Goal: Transaction & Acquisition: Book appointment/travel/reservation

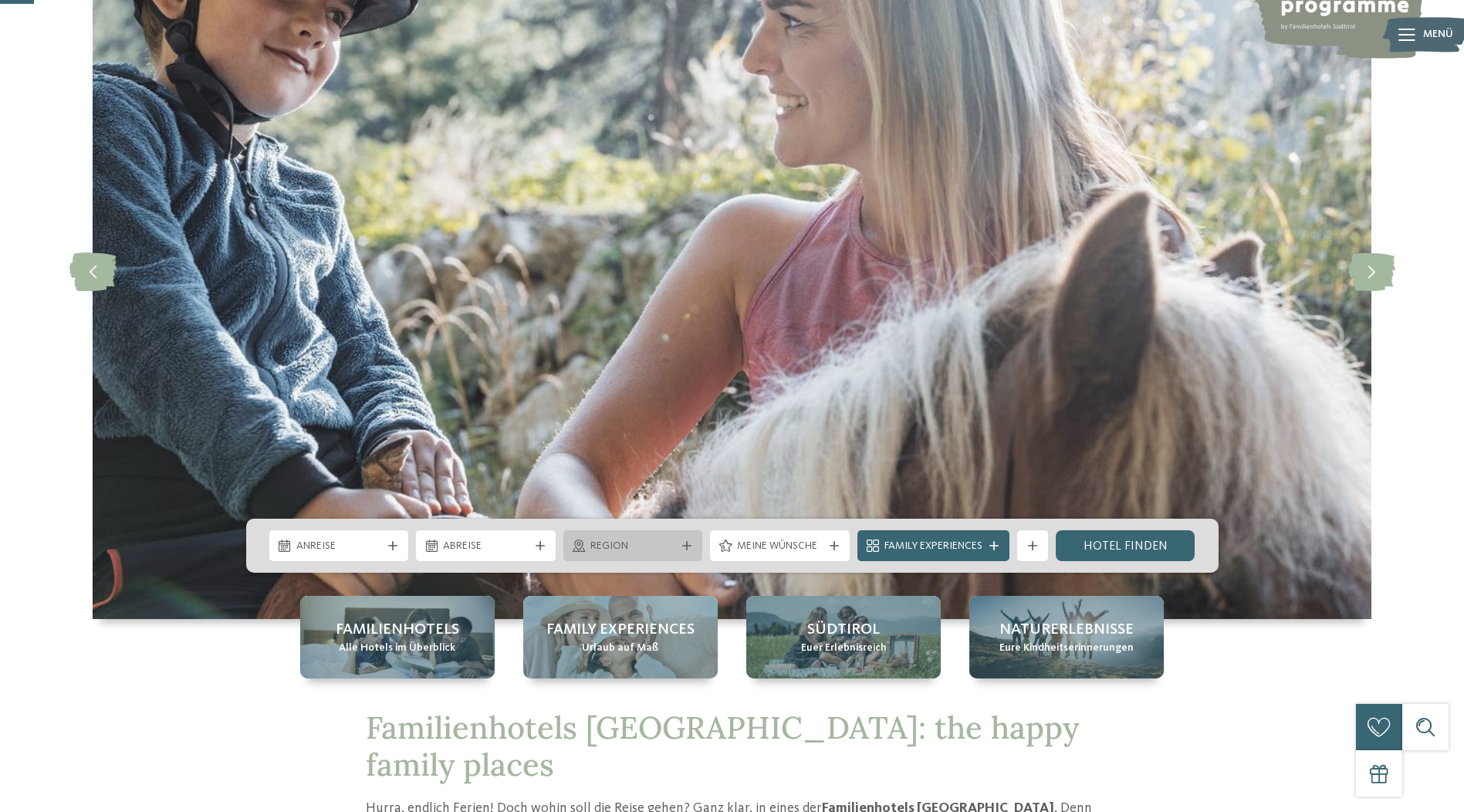
click at [673, 546] on span "Region" at bounding box center [633, 546] width 86 height 15
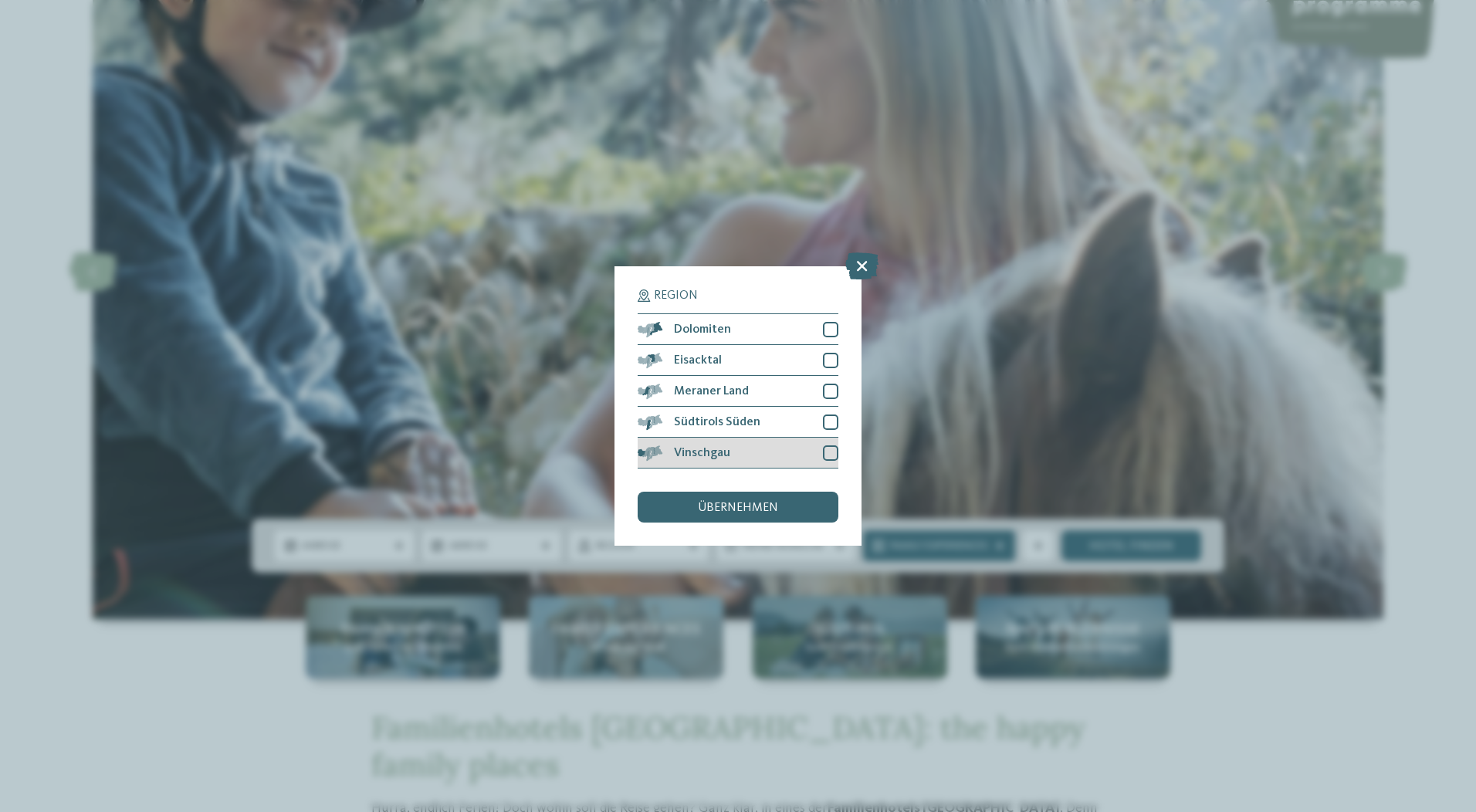
click at [745, 458] on div "Vinschgau" at bounding box center [737, 453] width 200 height 31
click at [736, 505] on span "übernehmen" at bounding box center [737, 508] width 80 height 12
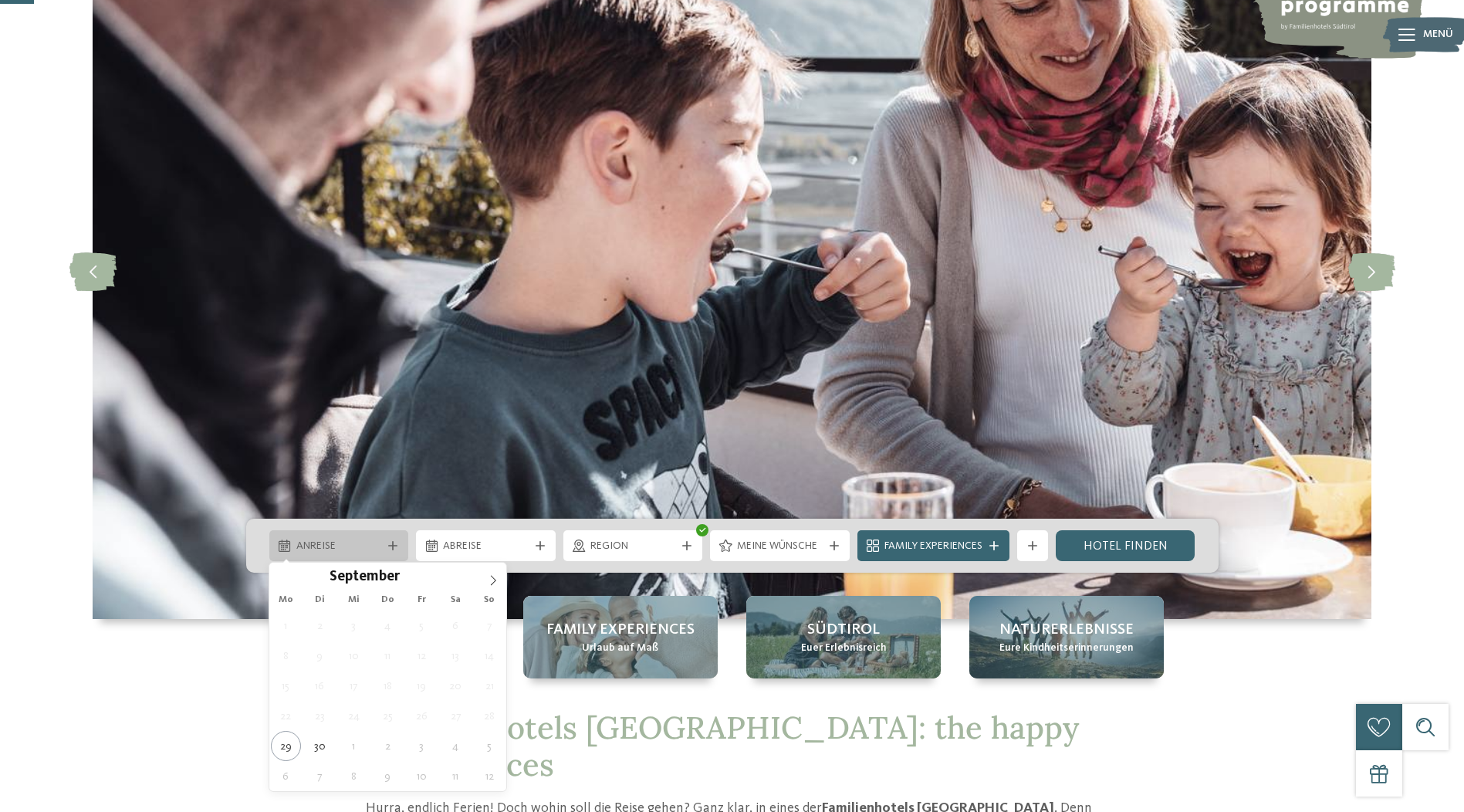
click at [327, 541] on span "Anreise" at bounding box center [340, 546] width 86 height 15
click at [492, 580] on icon at bounding box center [493, 581] width 11 height 11
type div "04.10.2025"
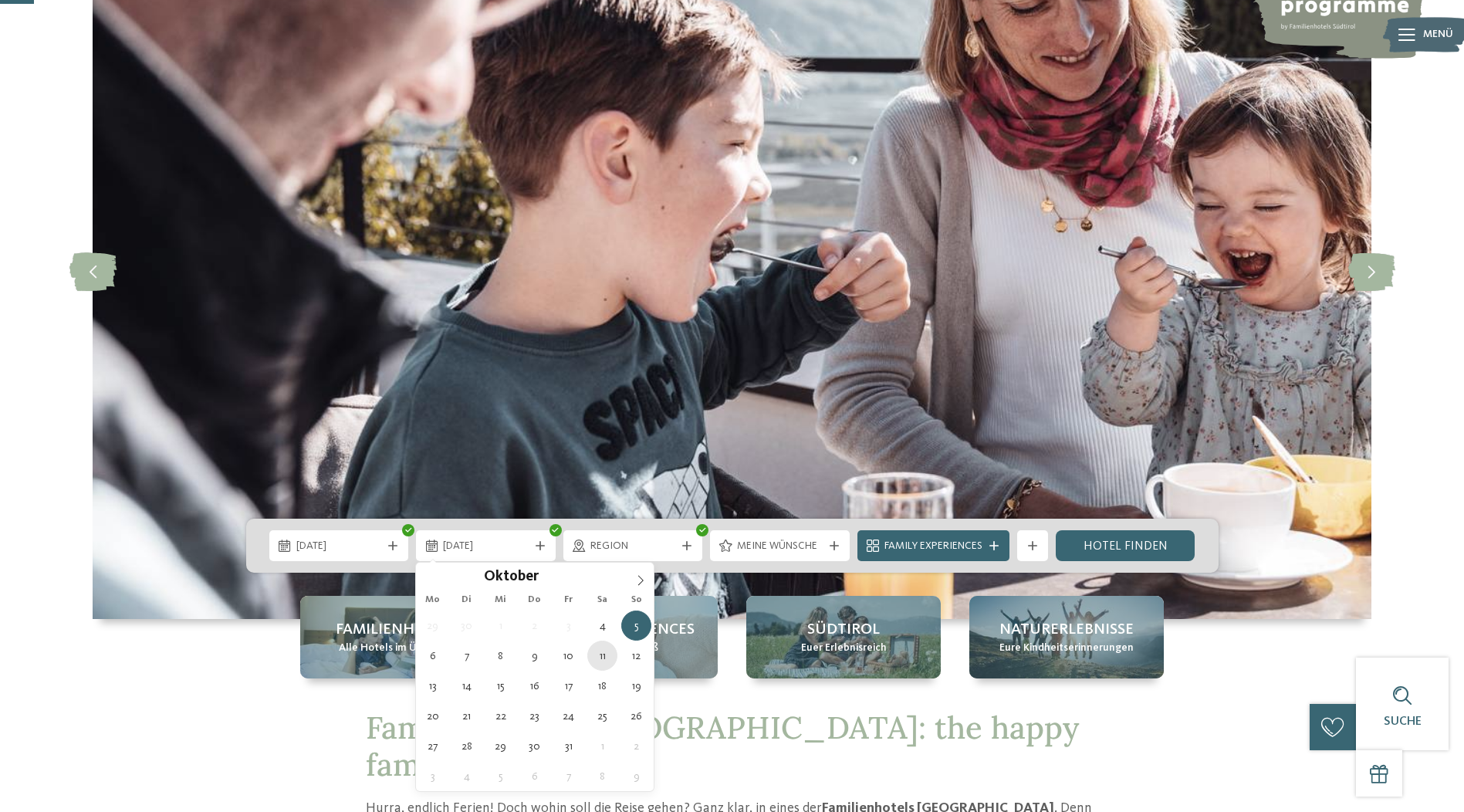
type div "11.10.2025"
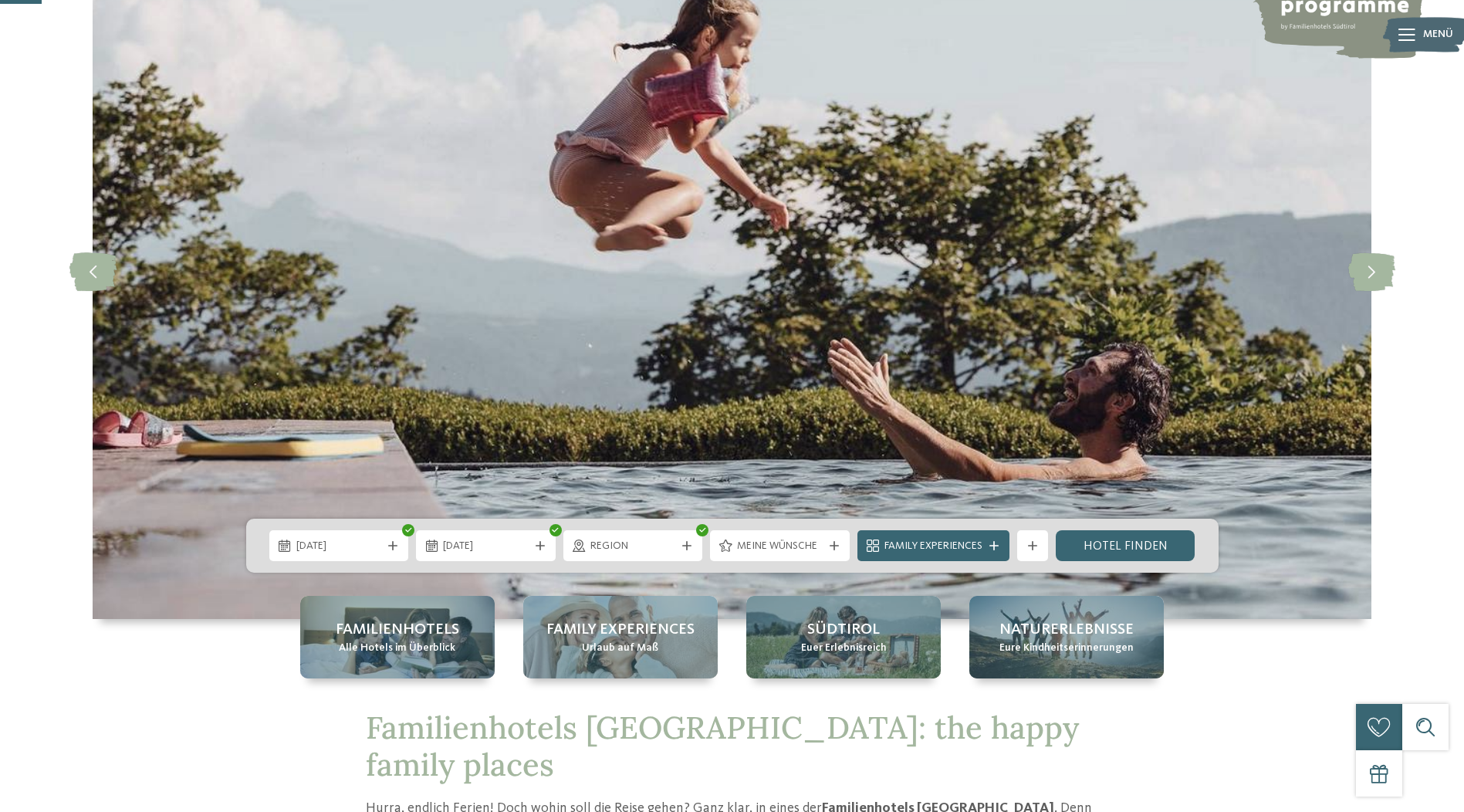
scroll to position [309, 0]
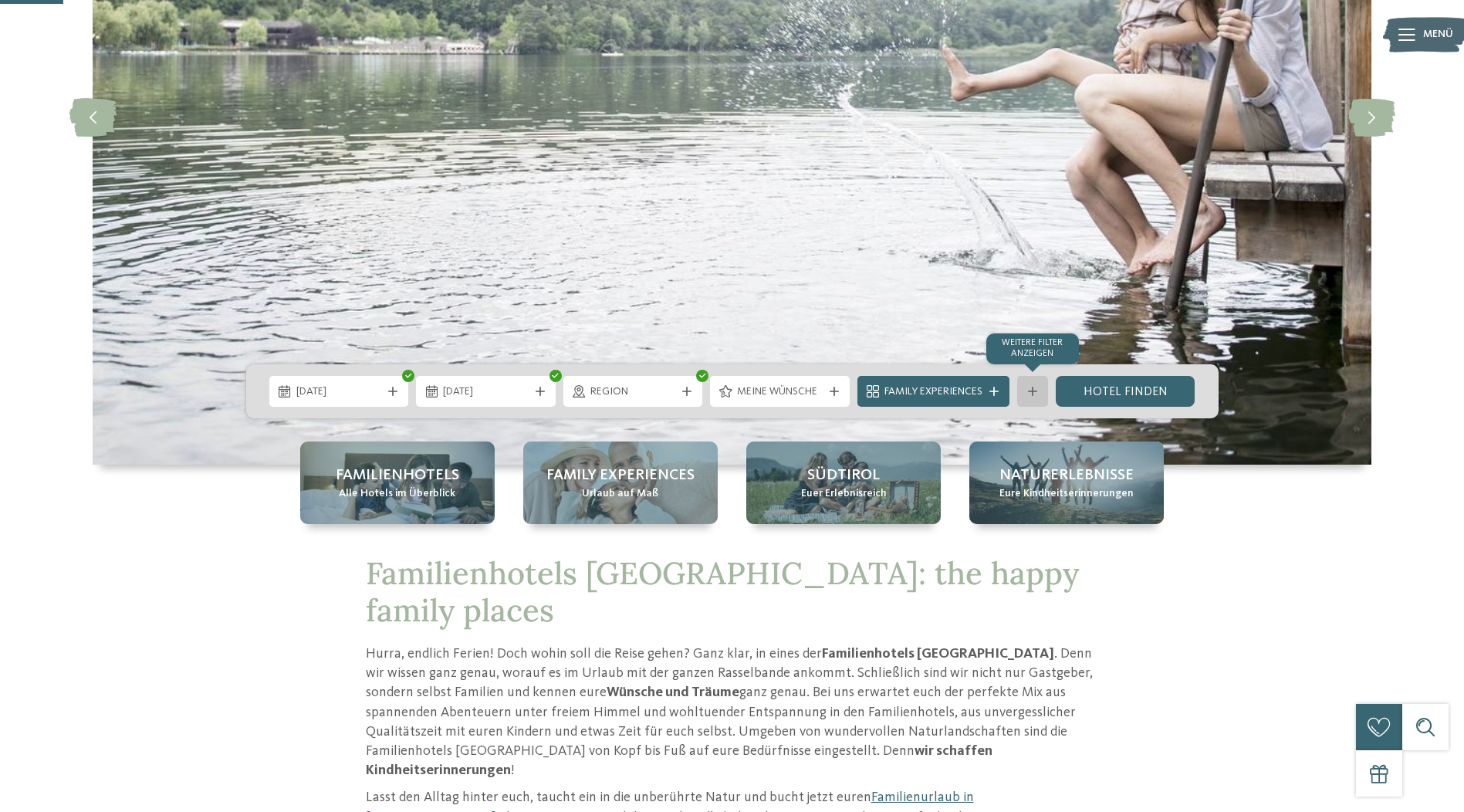
click at [1032, 389] on icon at bounding box center [1032, 391] width 9 height 9
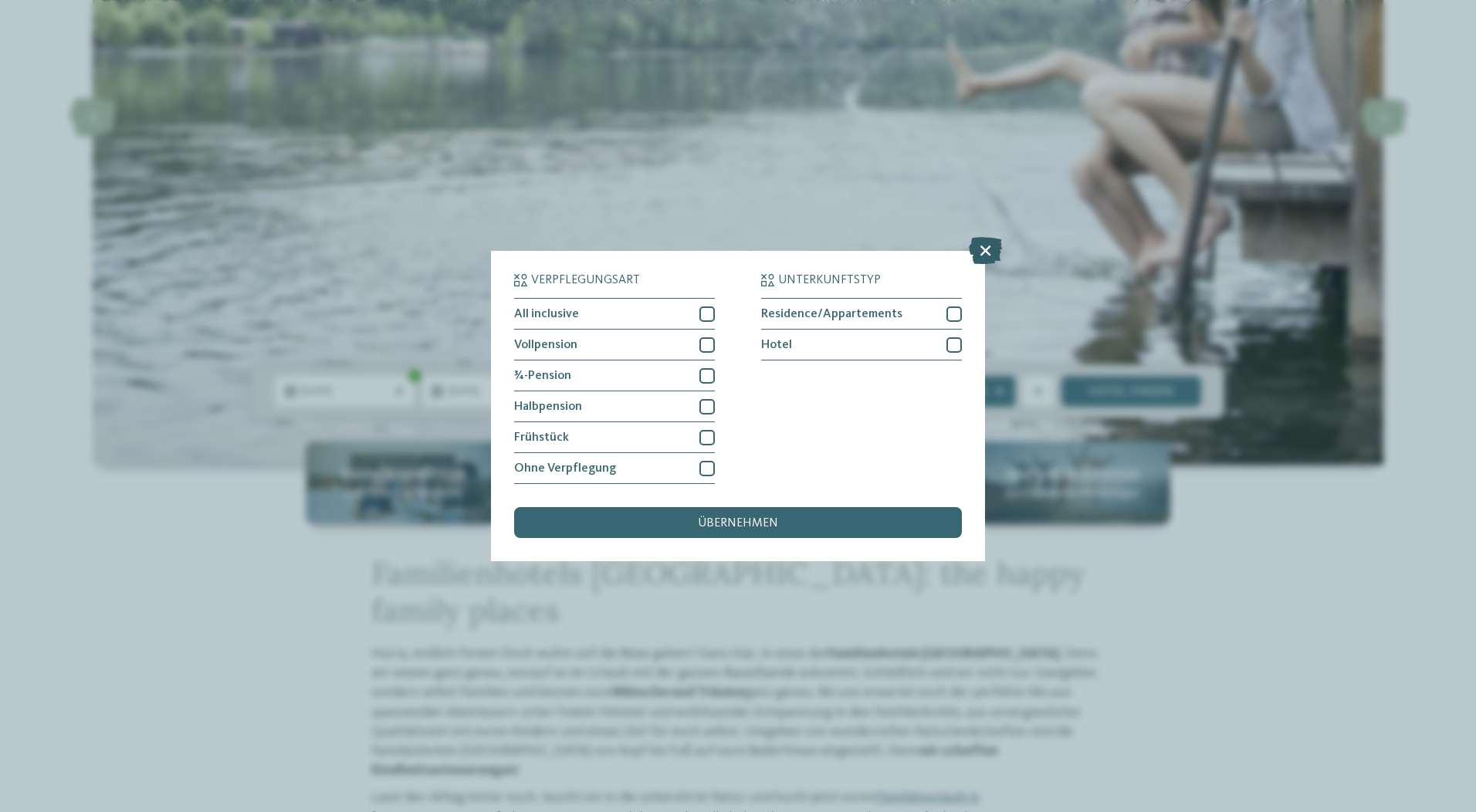
click at [981, 250] on icon at bounding box center [985, 249] width 34 height 27
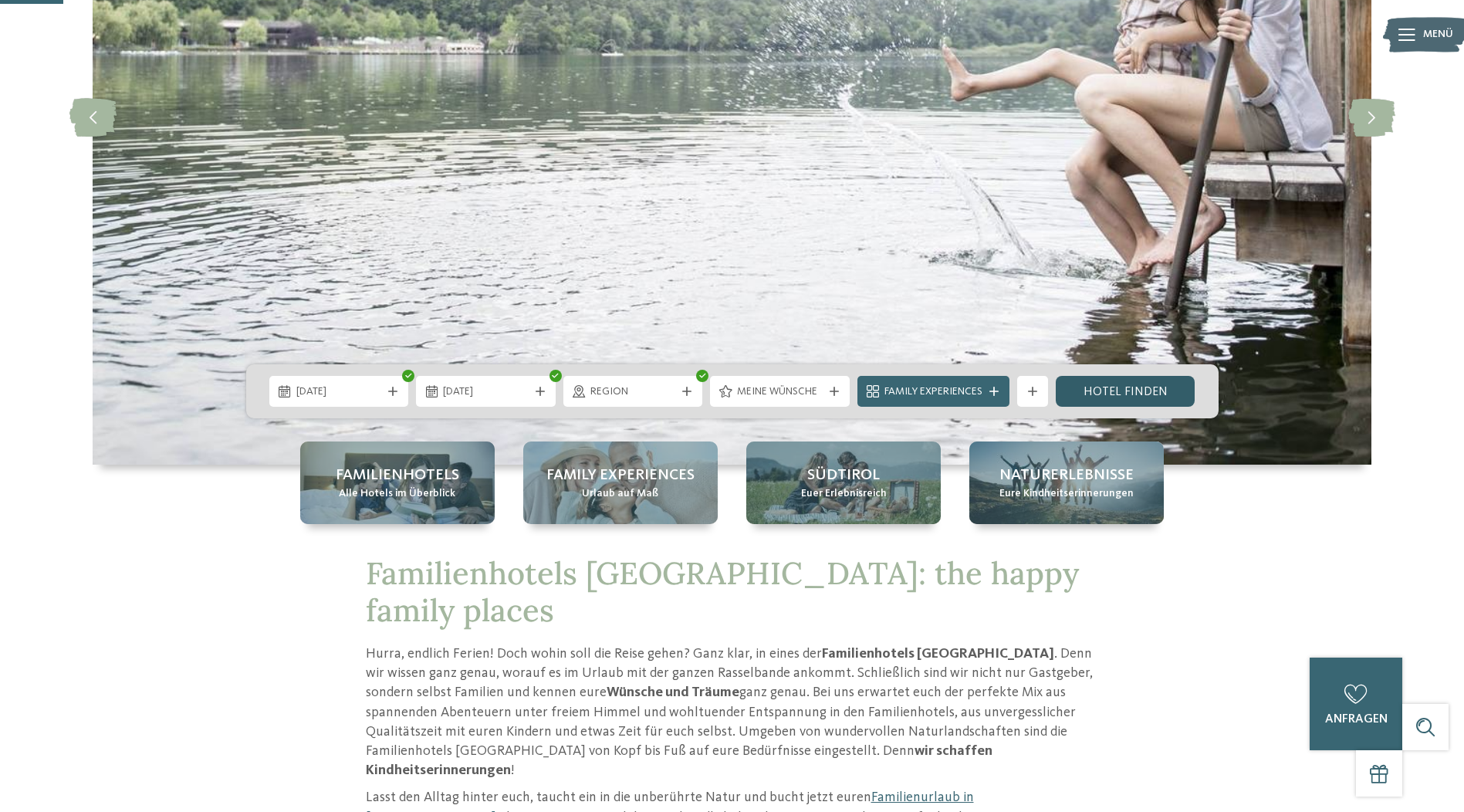
click at [1100, 391] on link "Hotel finden" at bounding box center [1126, 391] width 139 height 31
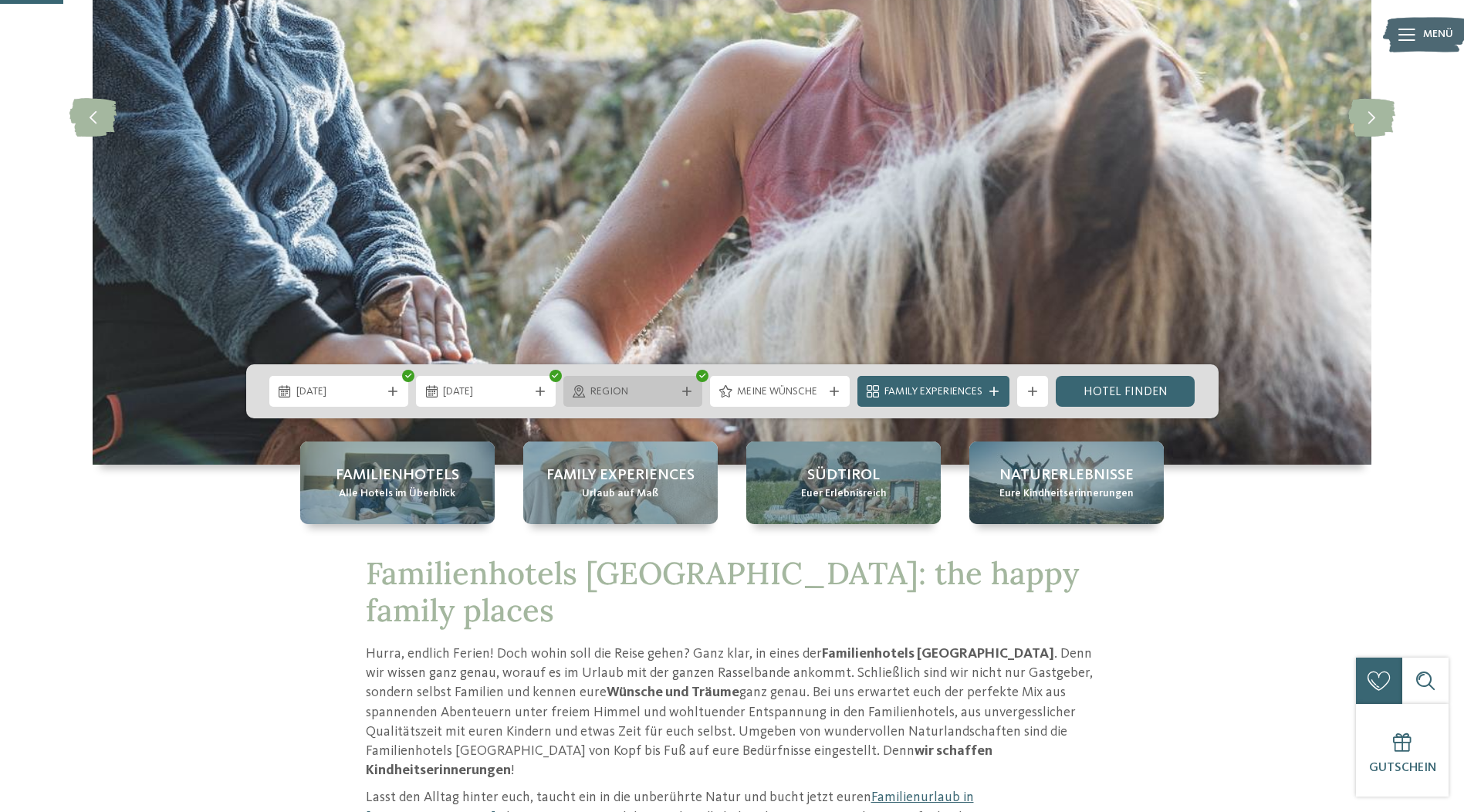
click at [664, 384] on span "Region" at bounding box center [633, 392] width 86 height 15
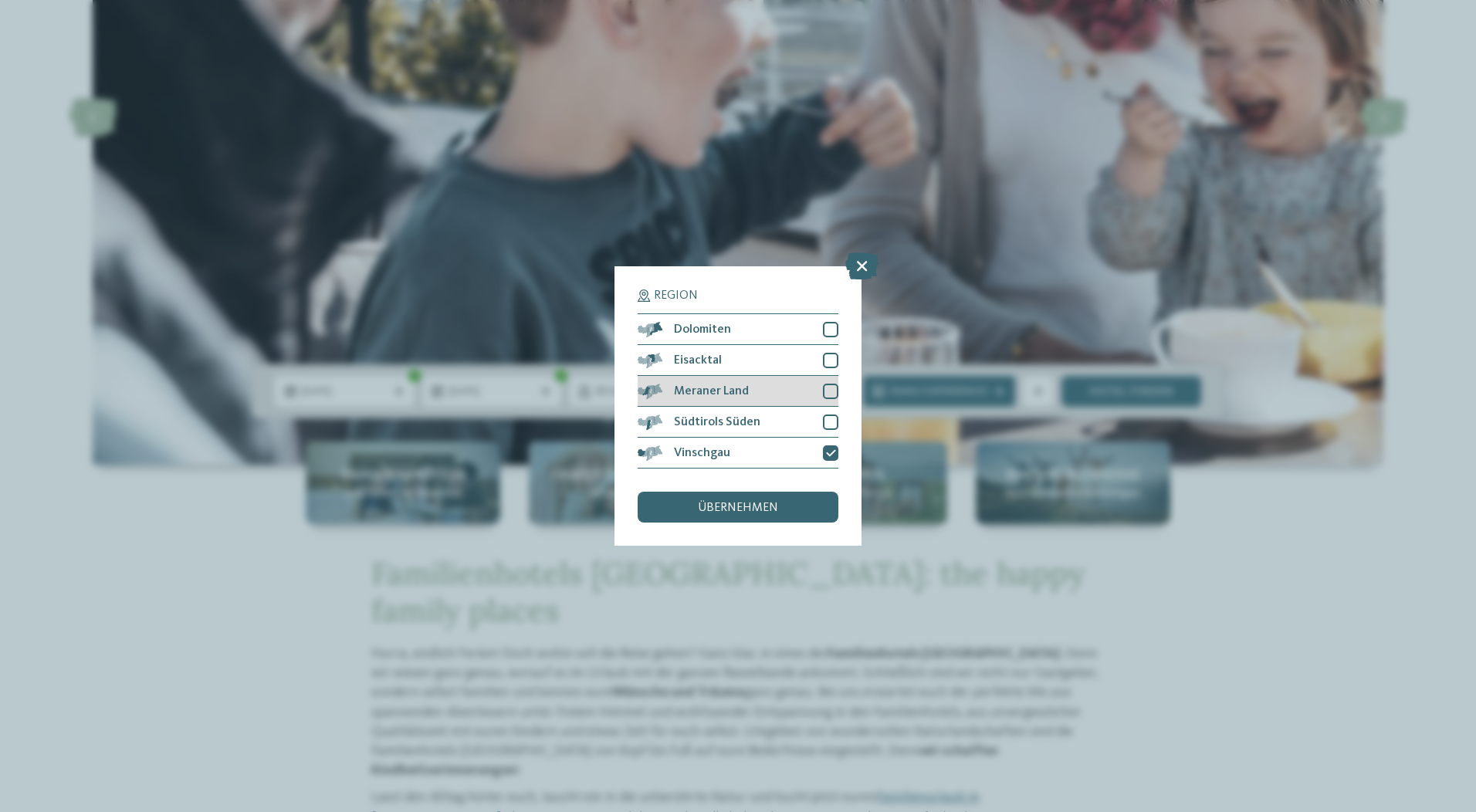
click at [836, 389] on div at bounding box center [831, 391] width 15 height 15
click at [831, 416] on div at bounding box center [831, 422] width 15 height 15
click at [793, 502] on div "übernehmen" at bounding box center [737, 508] width 200 height 31
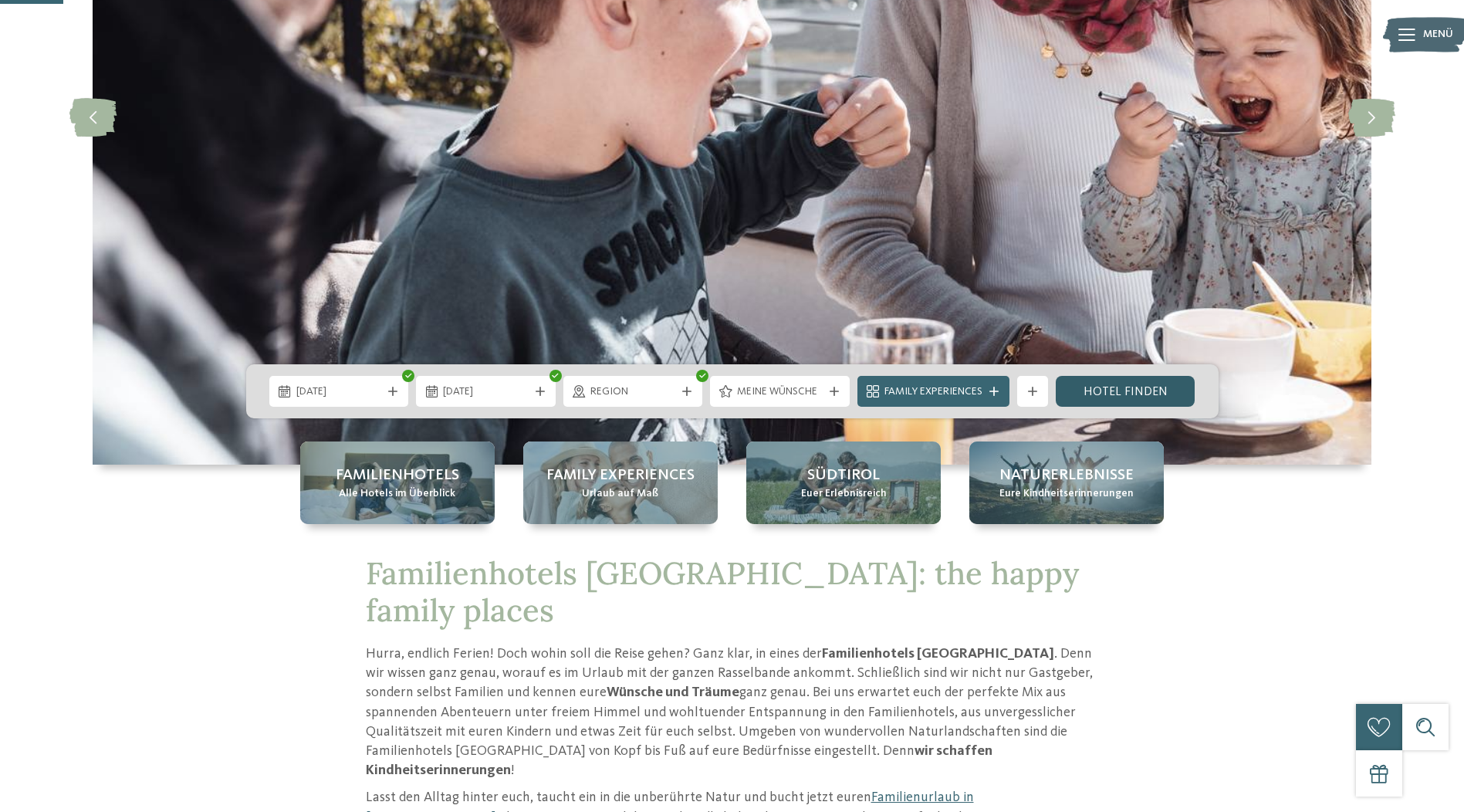
click at [1160, 385] on link "Hotel finden" at bounding box center [1126, 391] width 139 height 31
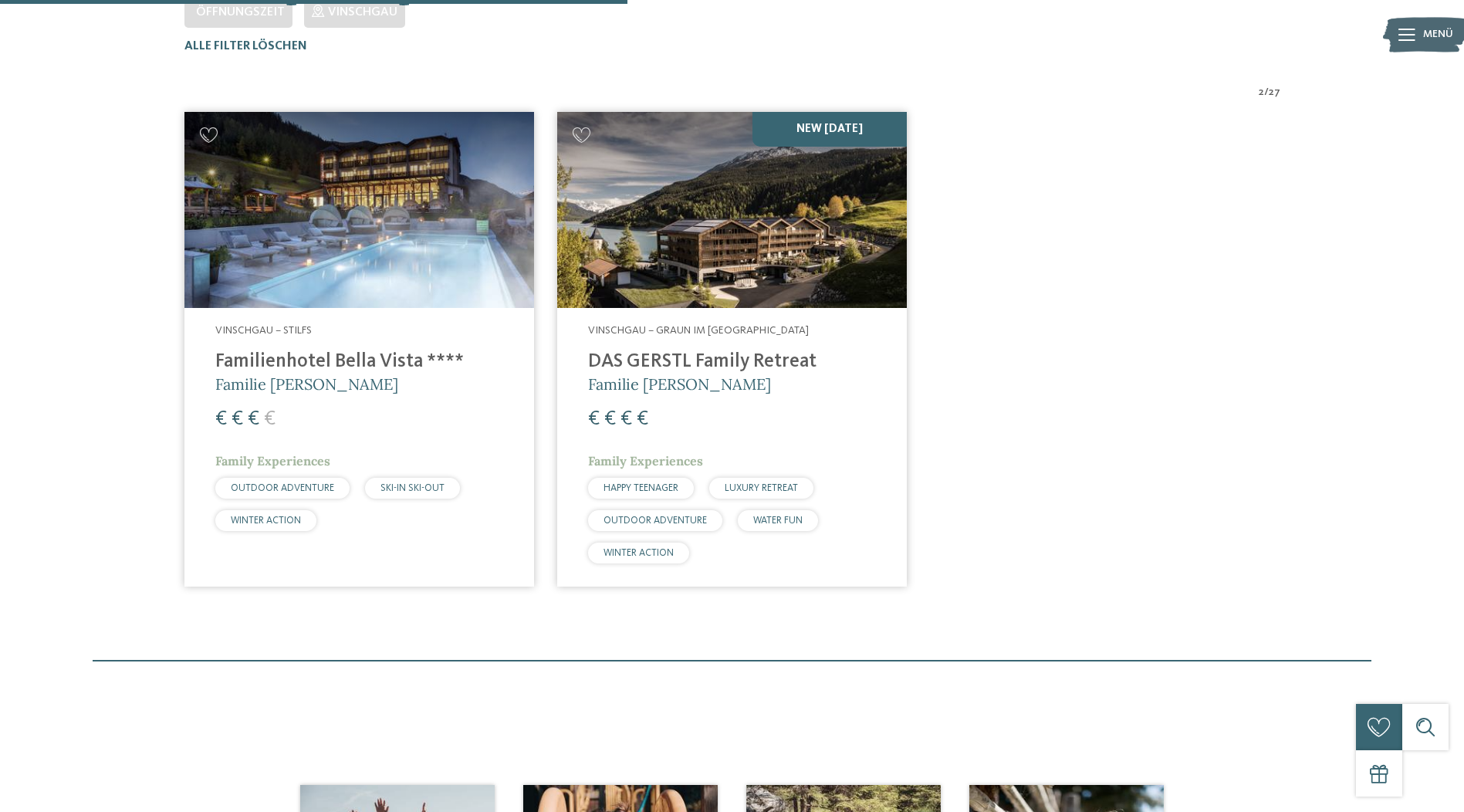
scroll to position [507, 0]
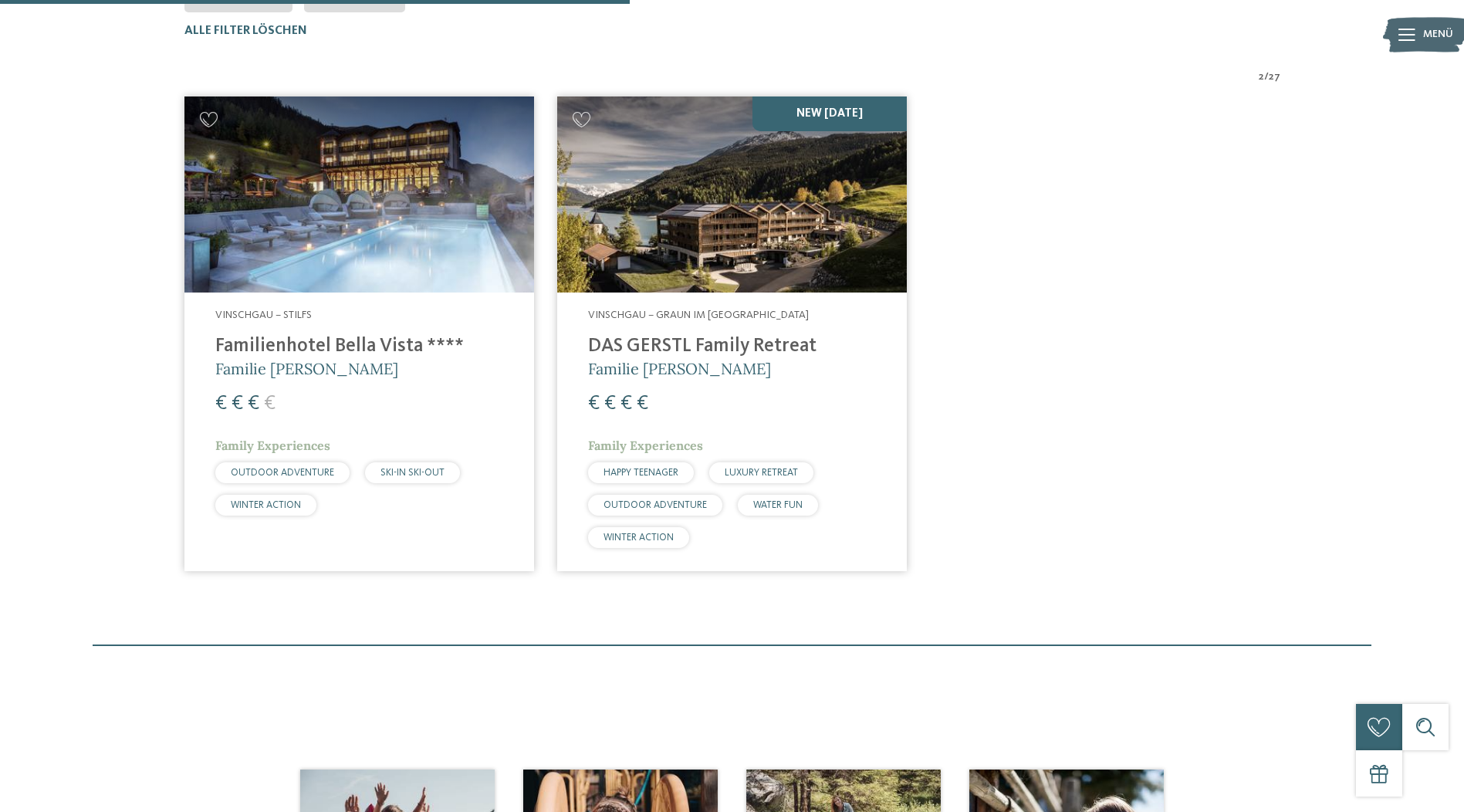
click at [659, 222] on img at bounding box center [732, 194] width 349 height 197
click at [707, 215] on img at bounding box center [732, 194] width 349 height 197
click at [374, 193] on img at bounding box center [359, 194] width 349 height 197
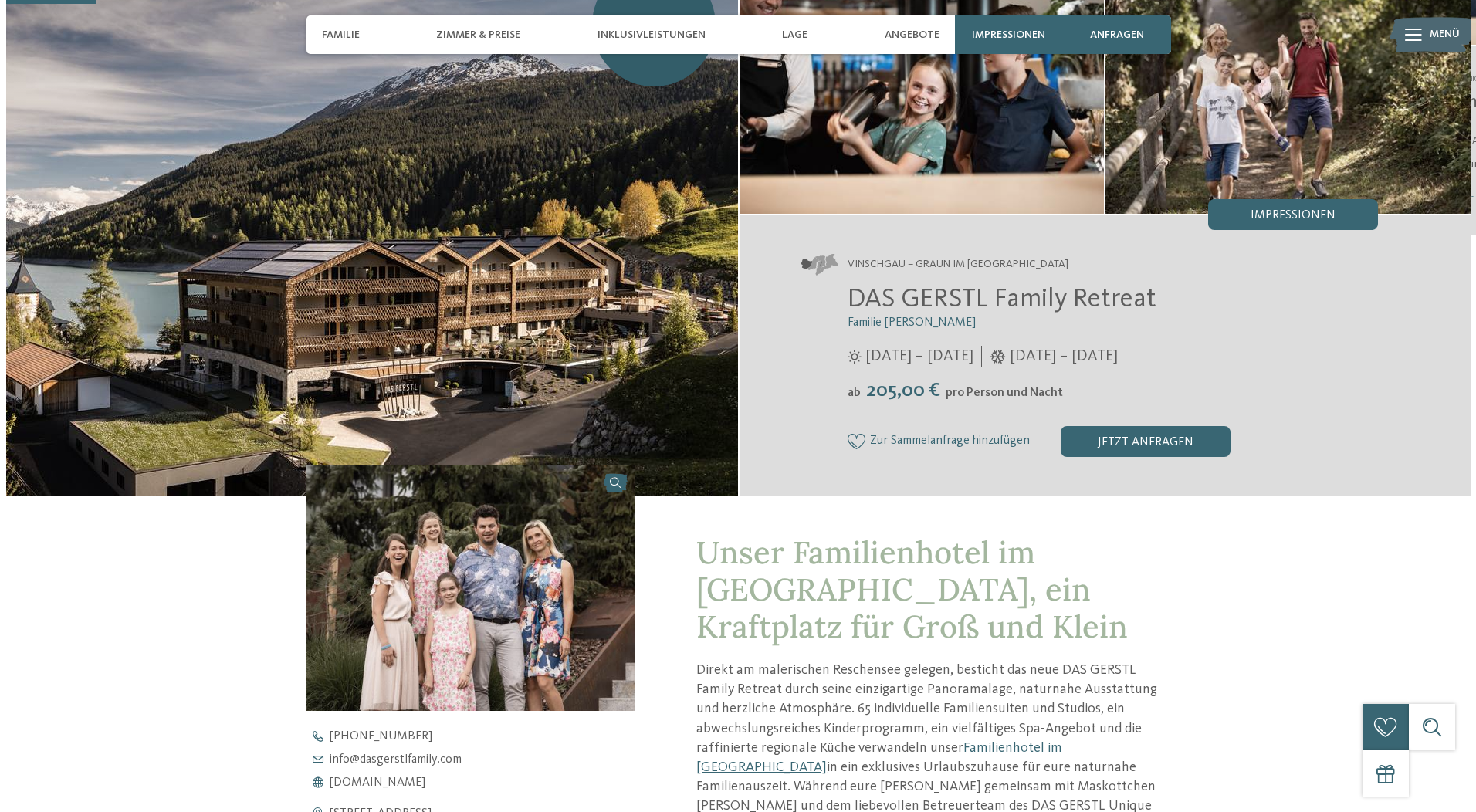
scroll to position [309, 0]
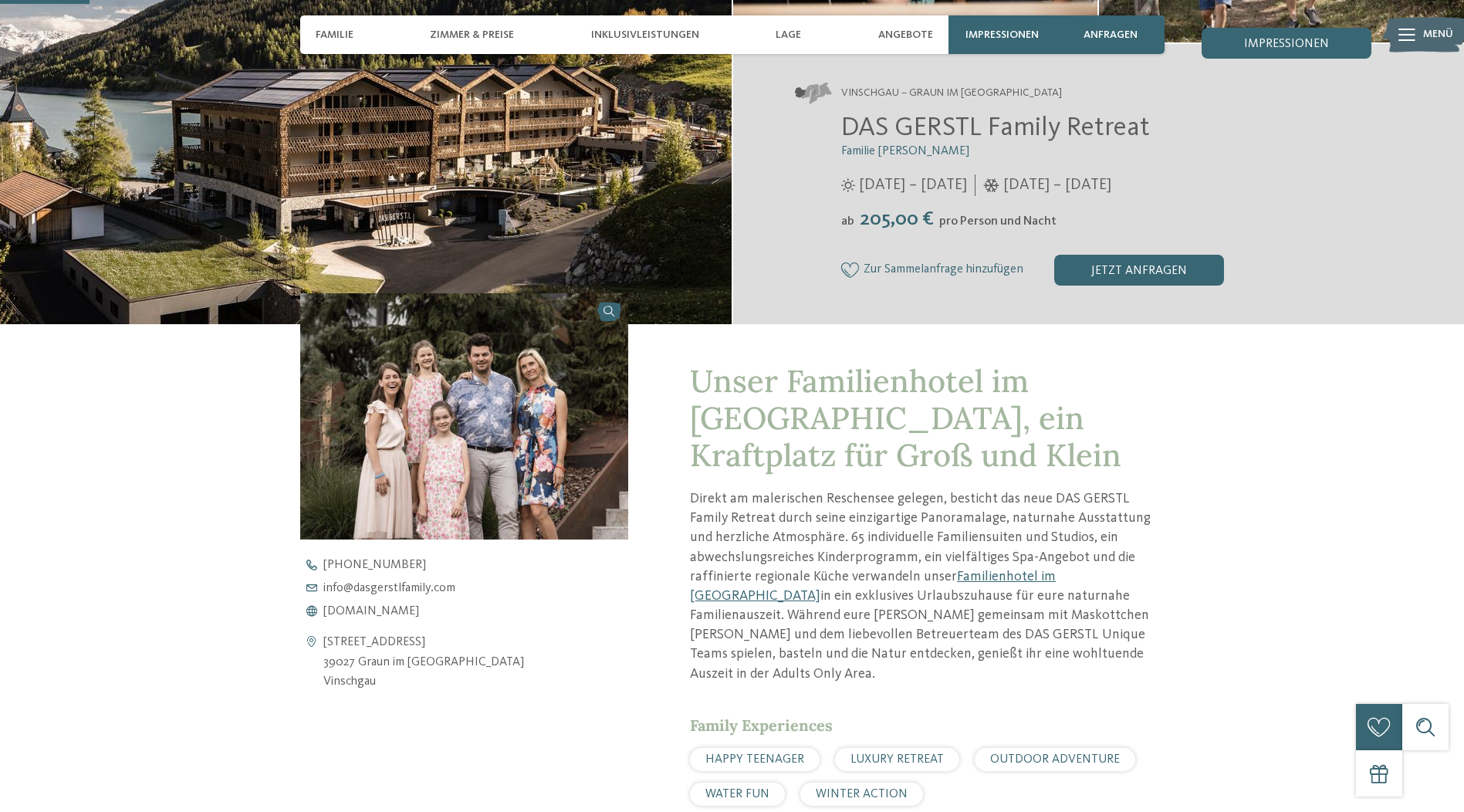
click at [452, 415] on img at bounding box center [464, 416] width 329 height 246
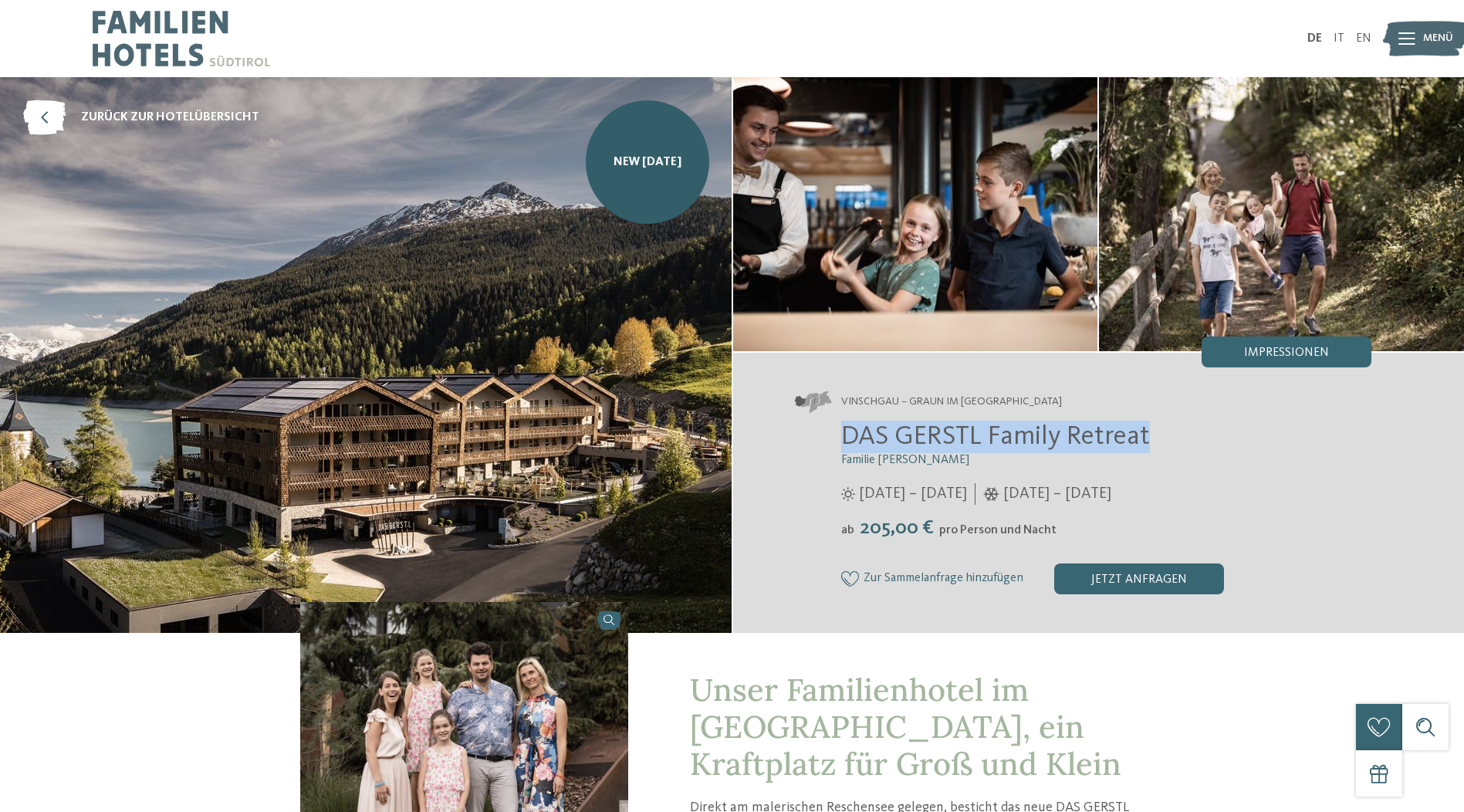
drag, startPoint x: 846, startPoint y: 440, endPoint x: 1158, endPoint y: 442, distance: 312.0
click at [1158, 442] on h2 "DAS GERSTL Family Retreat" at bounding box center [1106, 437] width 531 height 33
copy span "DAS GERSTL Family Retreat"
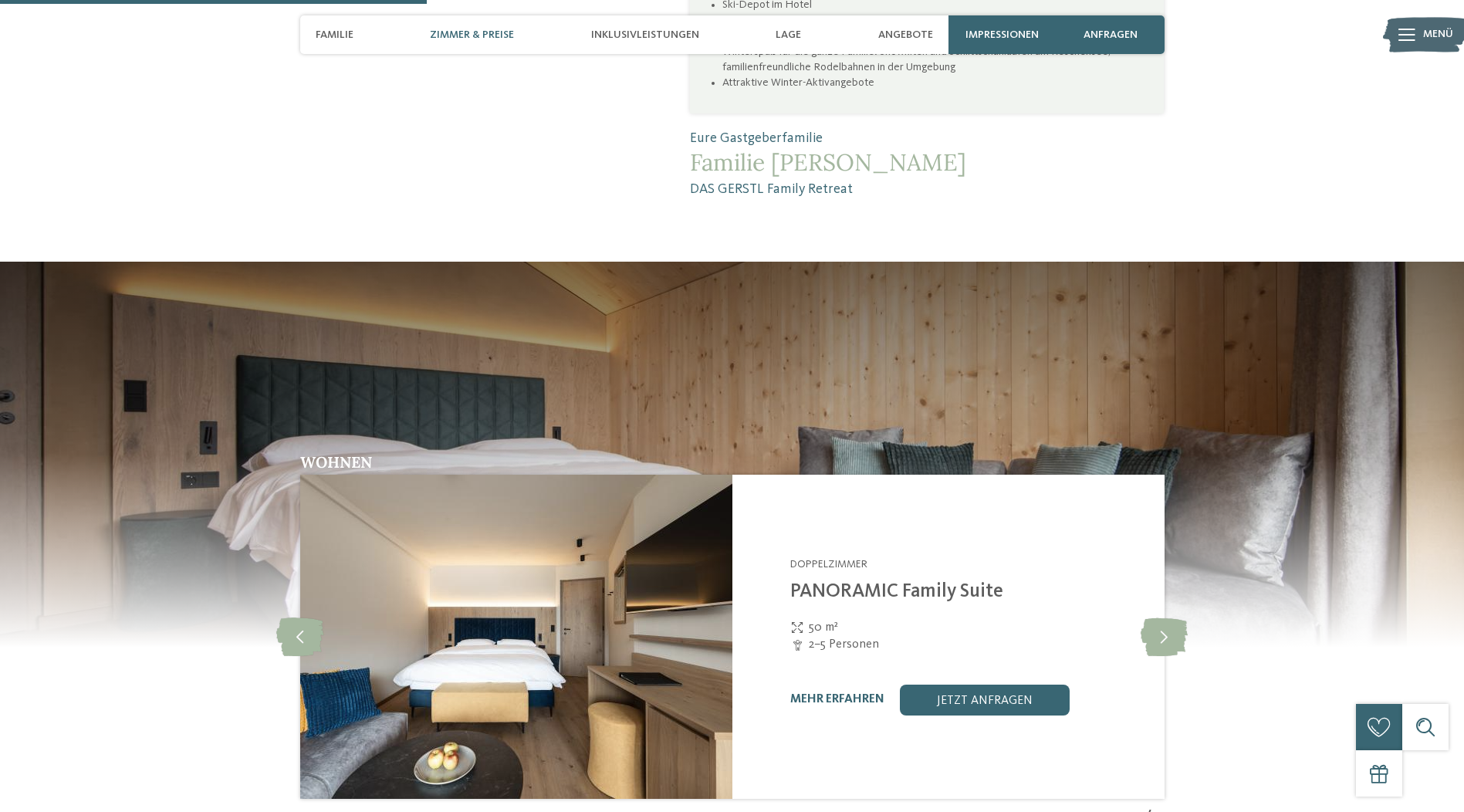
scroll to position [1467, 0]
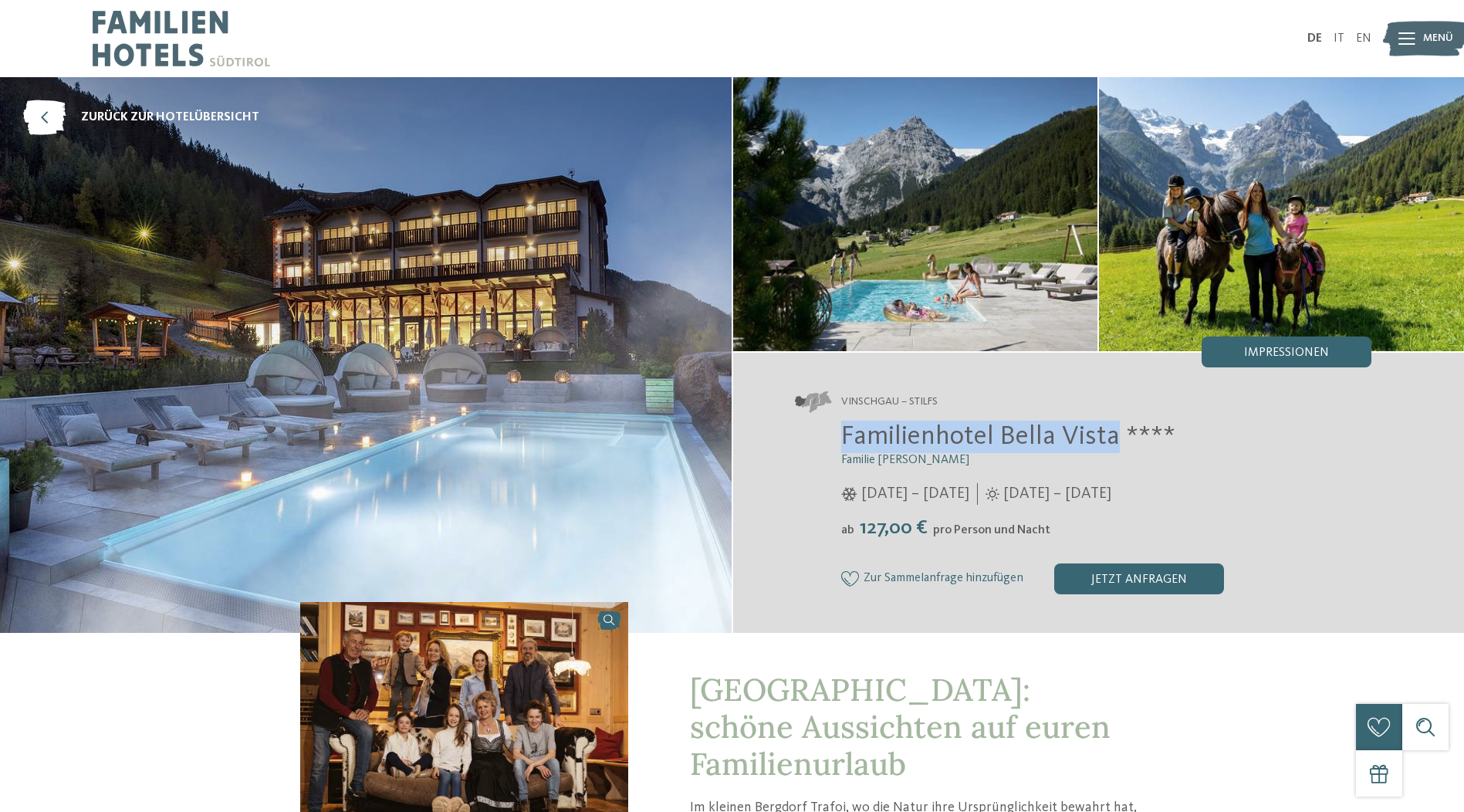
drag, startPoint x: 846, startPoint y: 437, endPoint x: 1110, endPoint y: 431, distance: 264.1
click at [1110, 431] on span "Familienhotel Bella Vista ****" at bounding box center [1008, 436] width 335 height 27
copy span "Familienhotel Bella Vista"
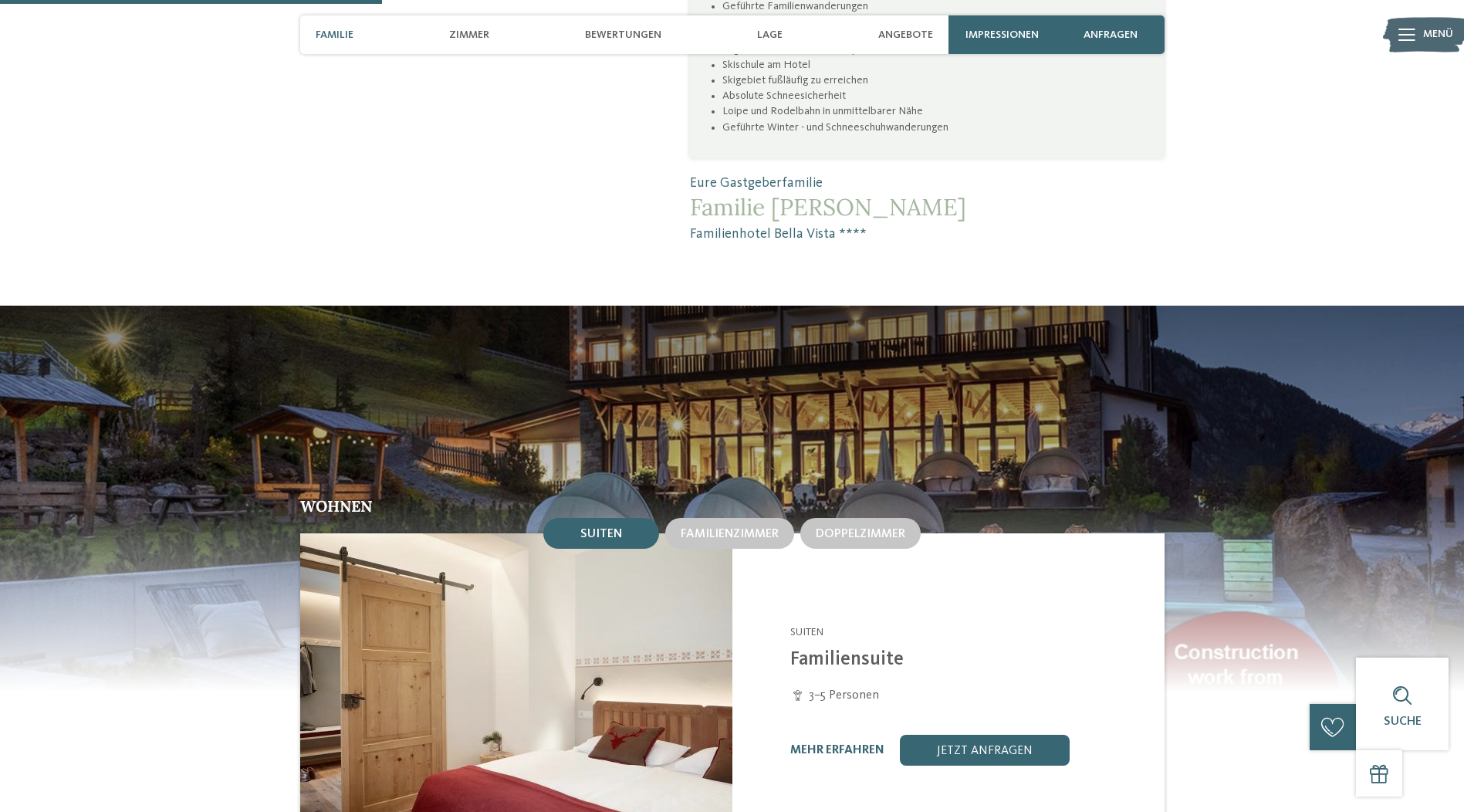
scroll to position [1312, 0]
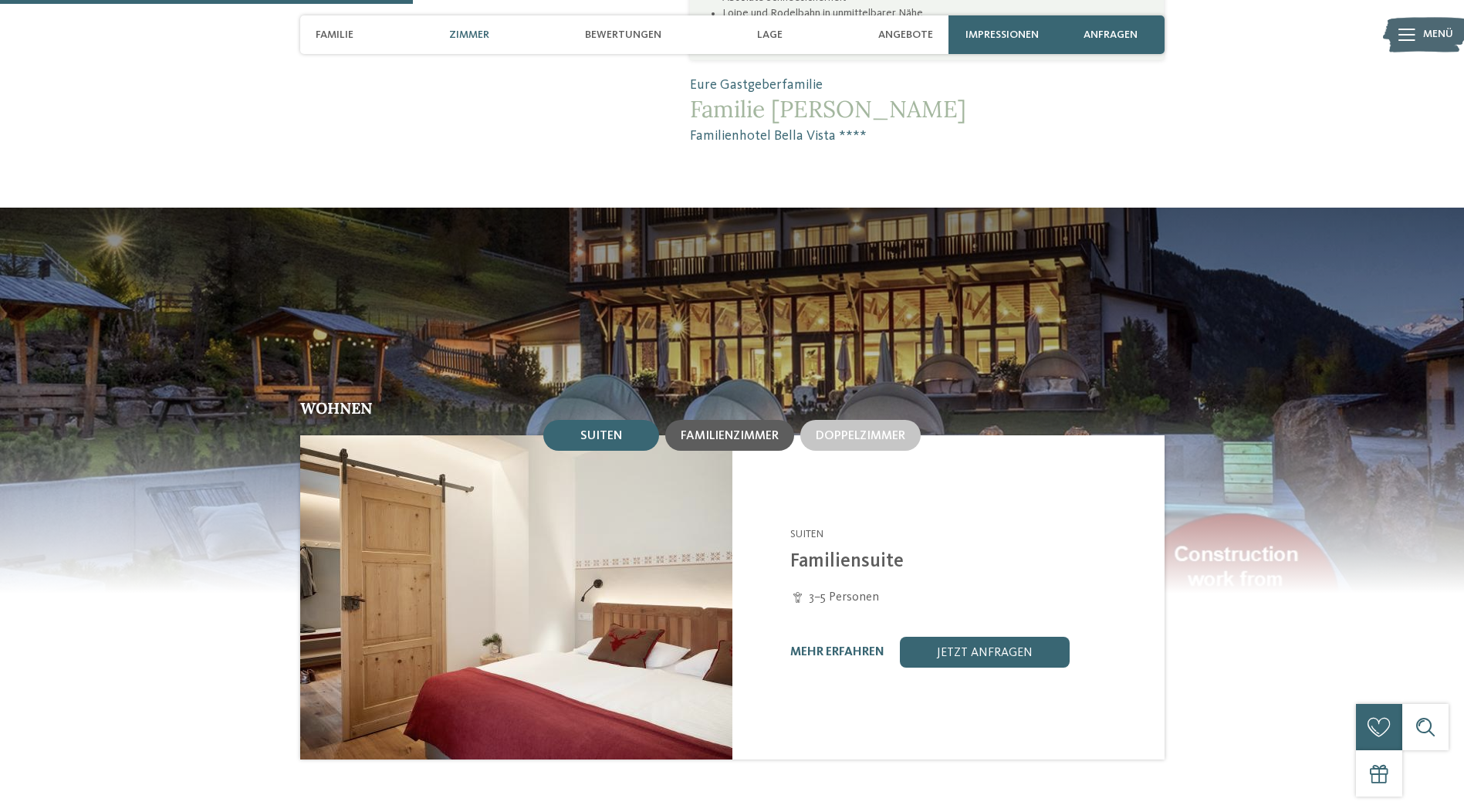
click at [743, 434] on span "Familienzimmer" at bounding box center [729, 436] width 98 height 12
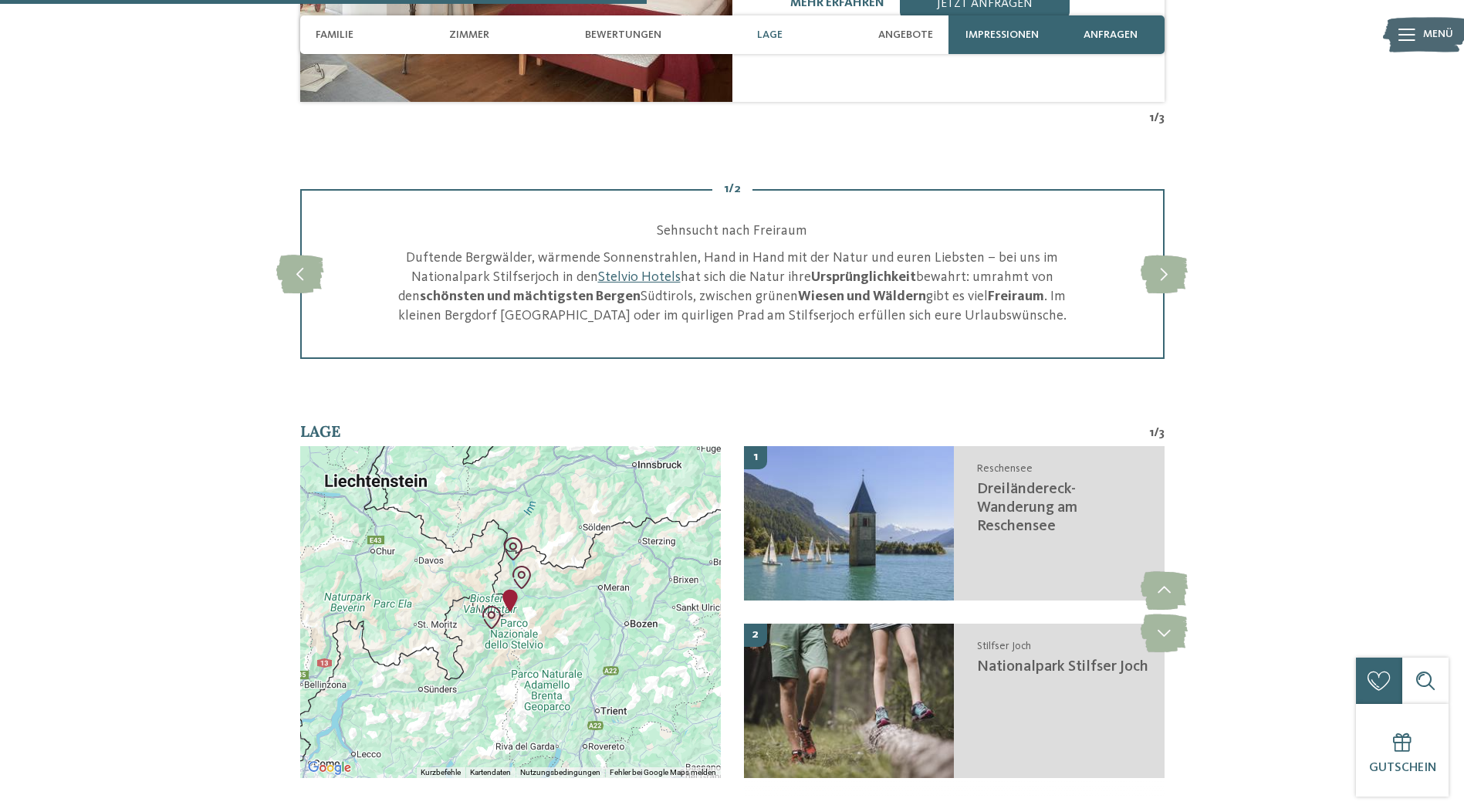
scroll to position [2084, 0]
